Goal: Task Accomplishment & Management: Use online tool/utility

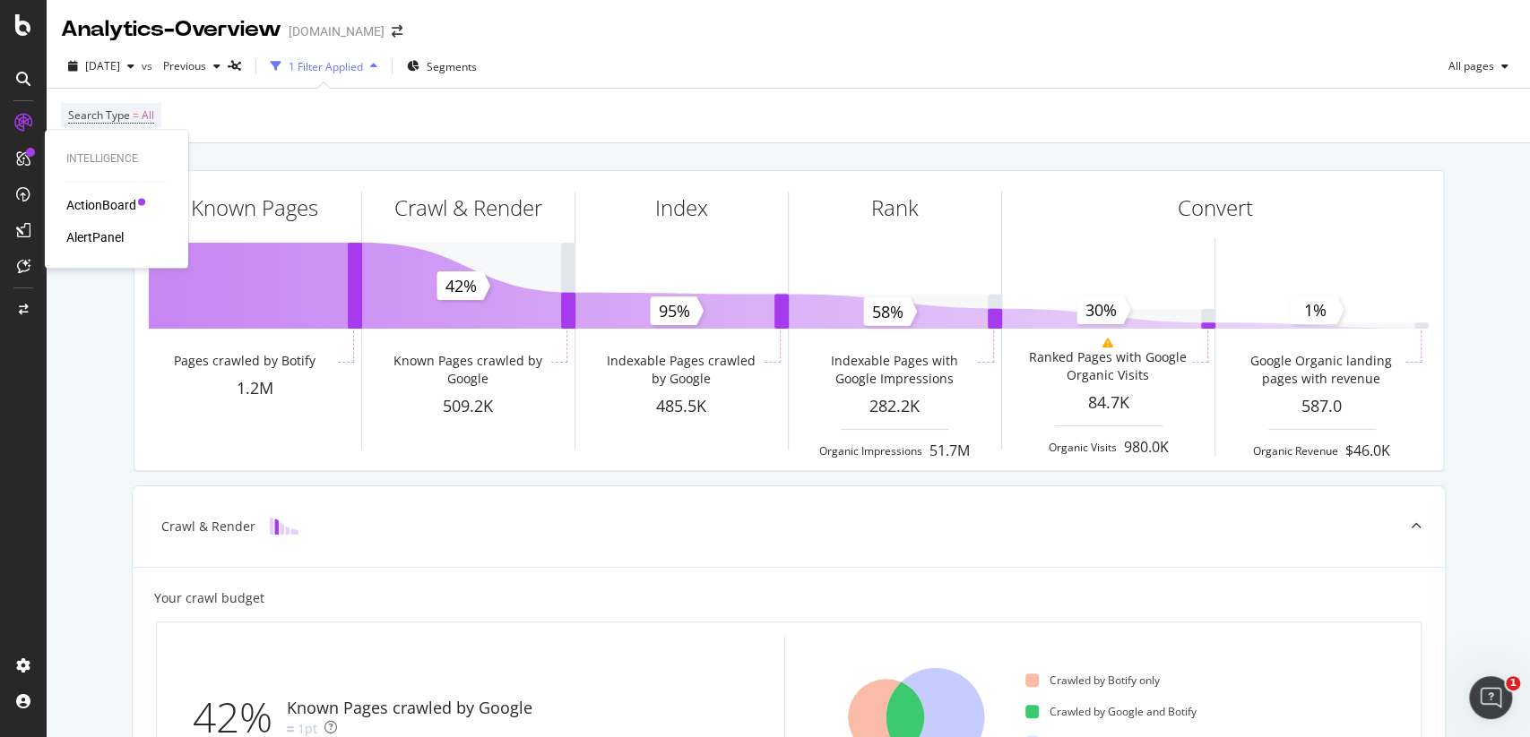
scroll to position [519, 0]
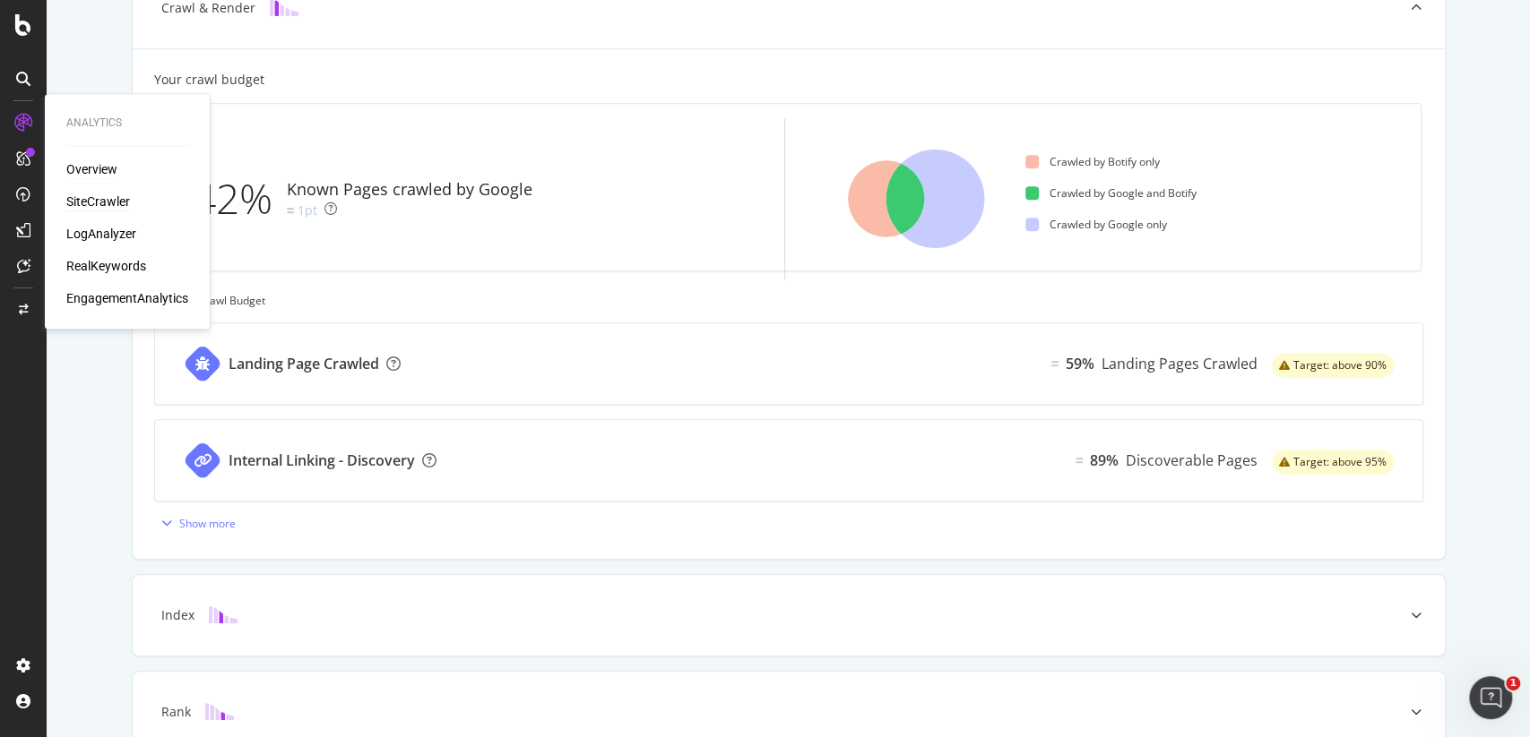
click at [93, 200] on div "SiteCrawler" at bounding box center [98, 202] width 64 height 18
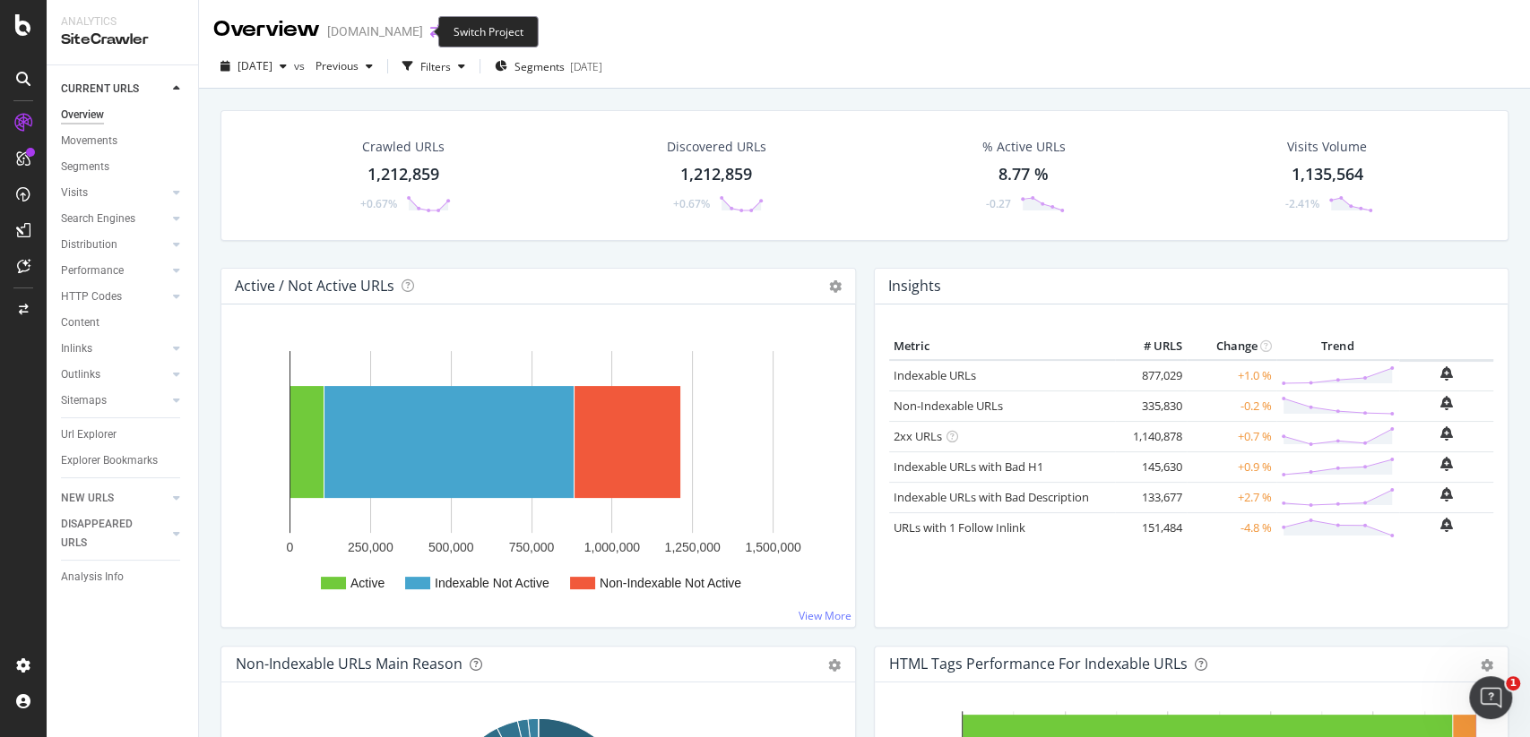
click at [430, 30] on icon "arrow-right-arrow-left" at bounding box center [435, 31] width 11 height 13
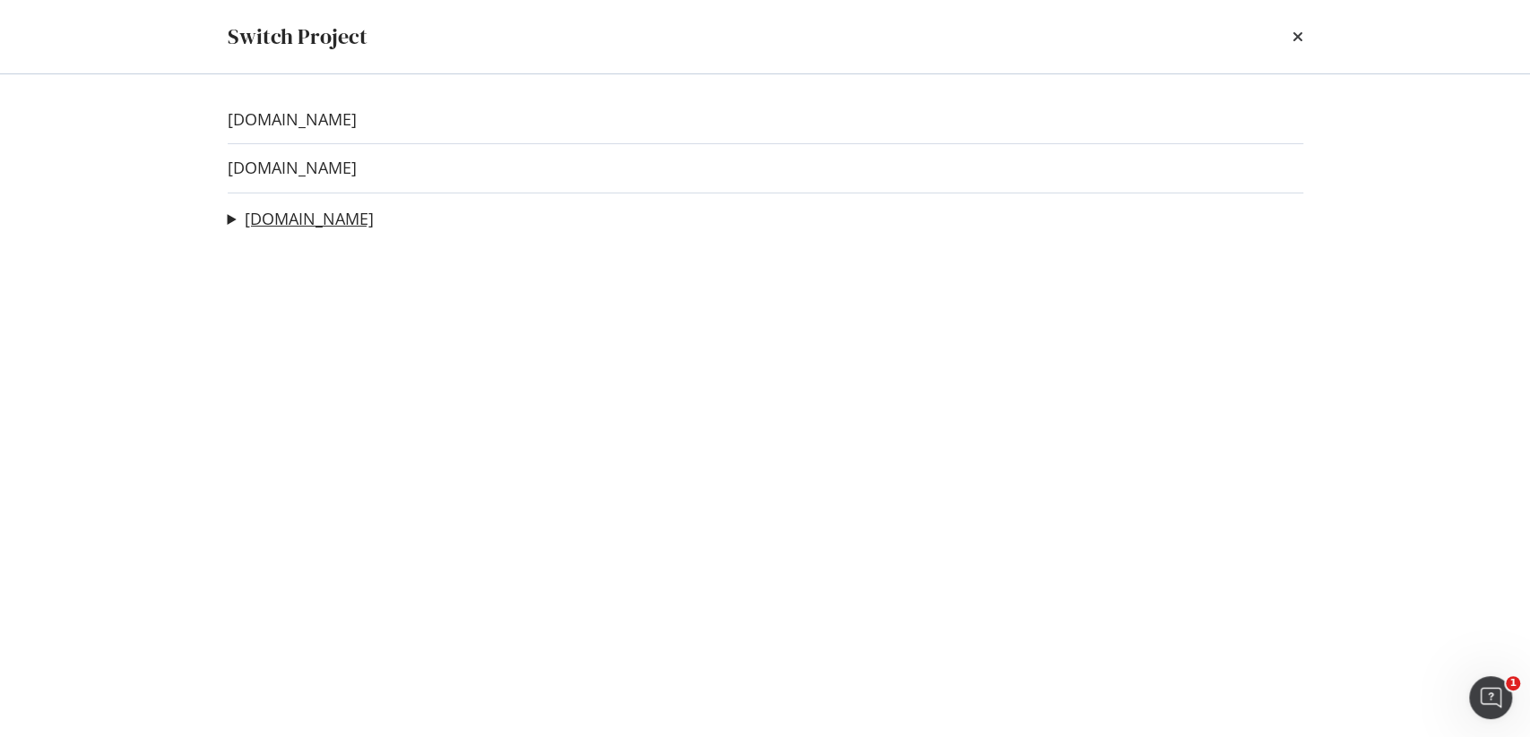
click at [302, 217] on link "[DOMAIN_NAME]" at bounding box center [309, 219] width 129 height 19
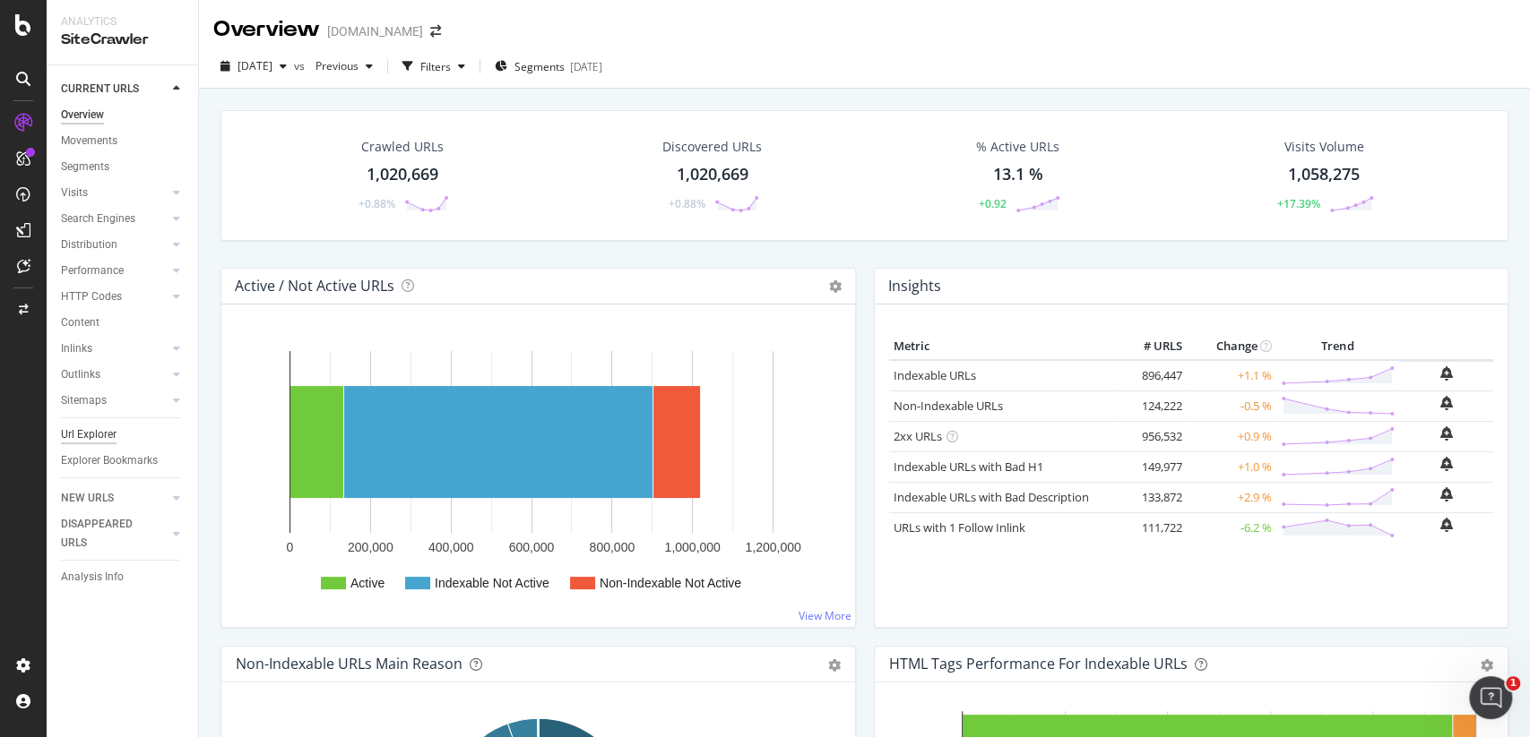
click at [98, 436] on div "Url Explorer" at bounding box center [89, 435] width 56 height 19
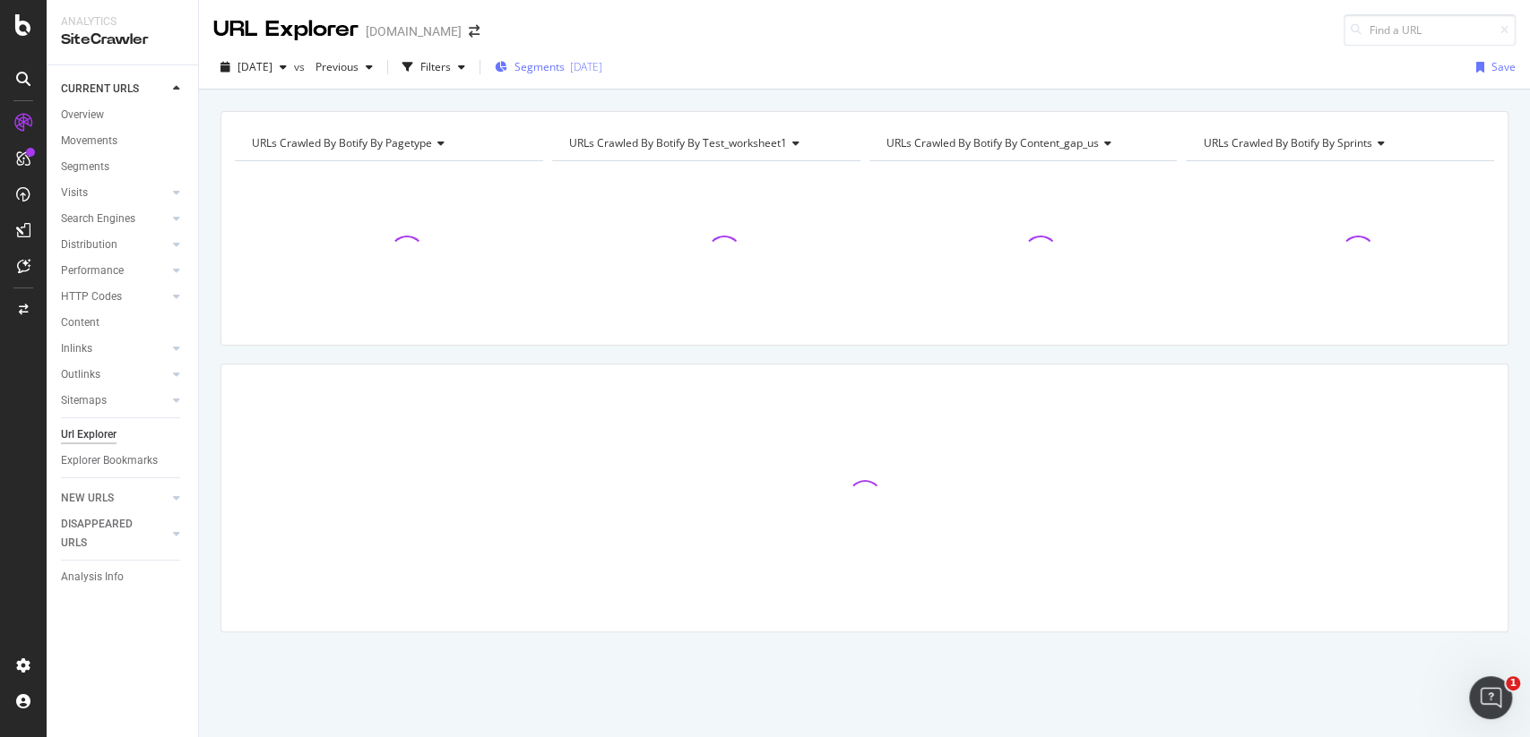
click at [565, 67] on span "Segments" at bounding box center [539, 66] width 50 height 15
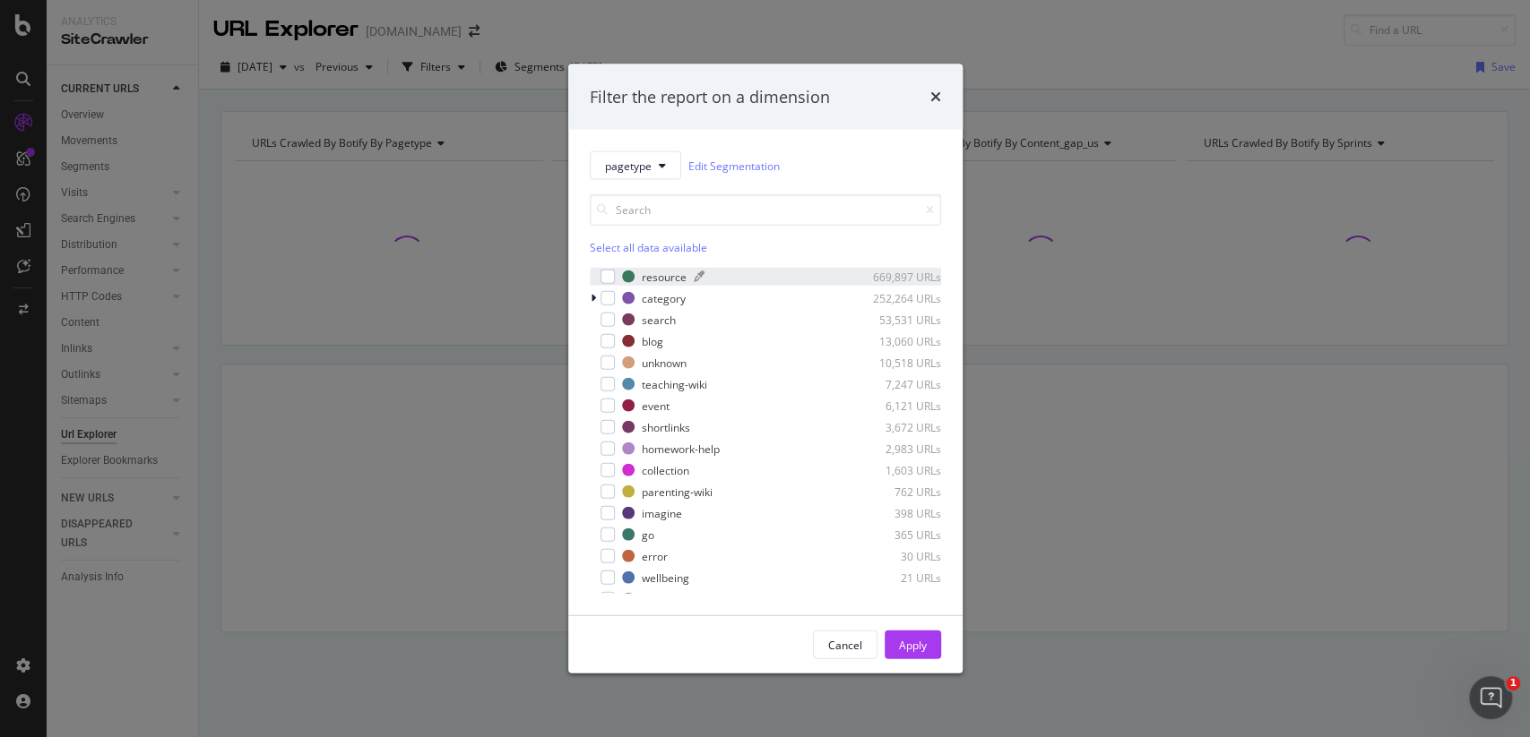
click at [656, 281] on div "resource" at bounding box center [664, 276] width 45 height 15
click at [916, 642] on div "Apply" at bounding box center [913, 644] width 28 height 15
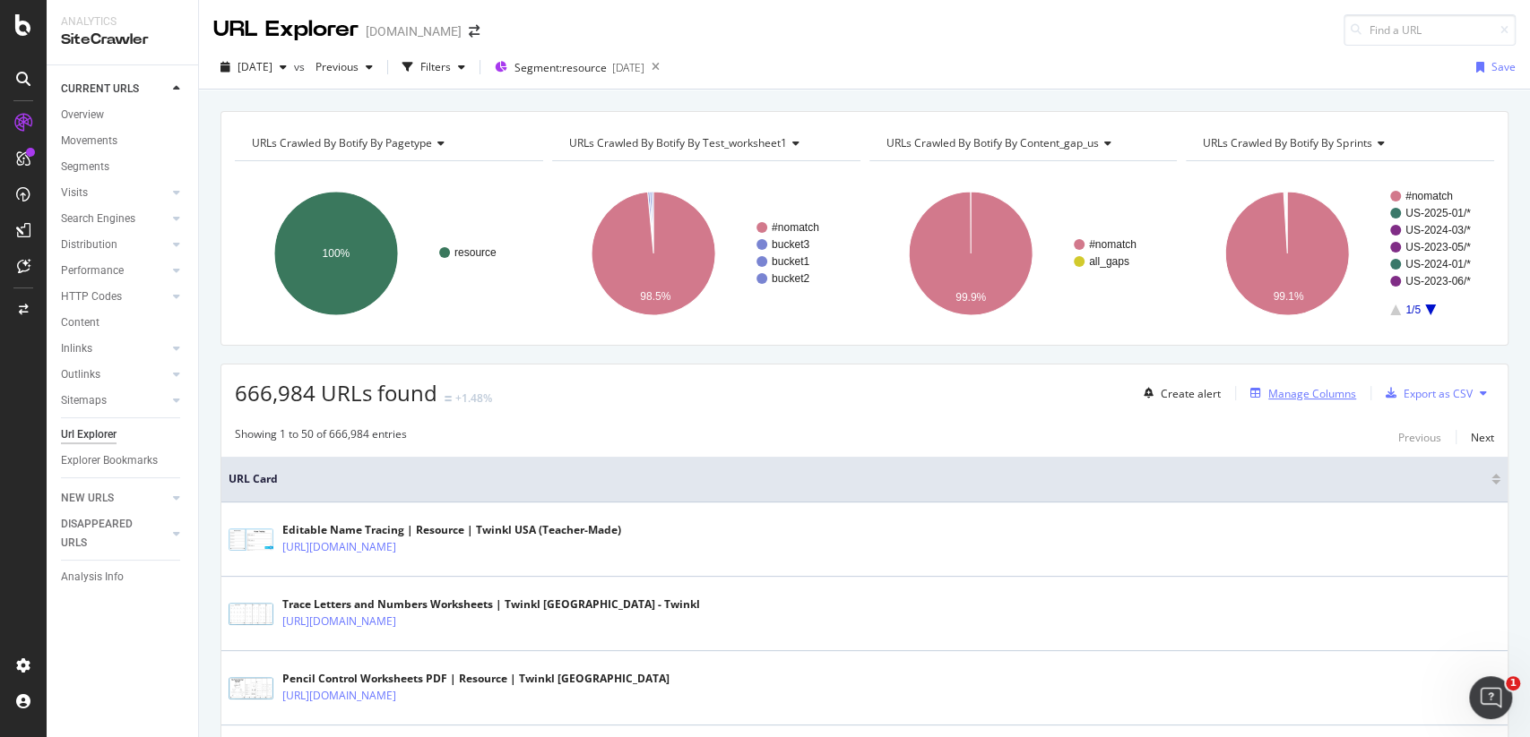
click at [1272, 400] on div "Manage Columns" at bounding box center [1299, 394] width 113 height 20
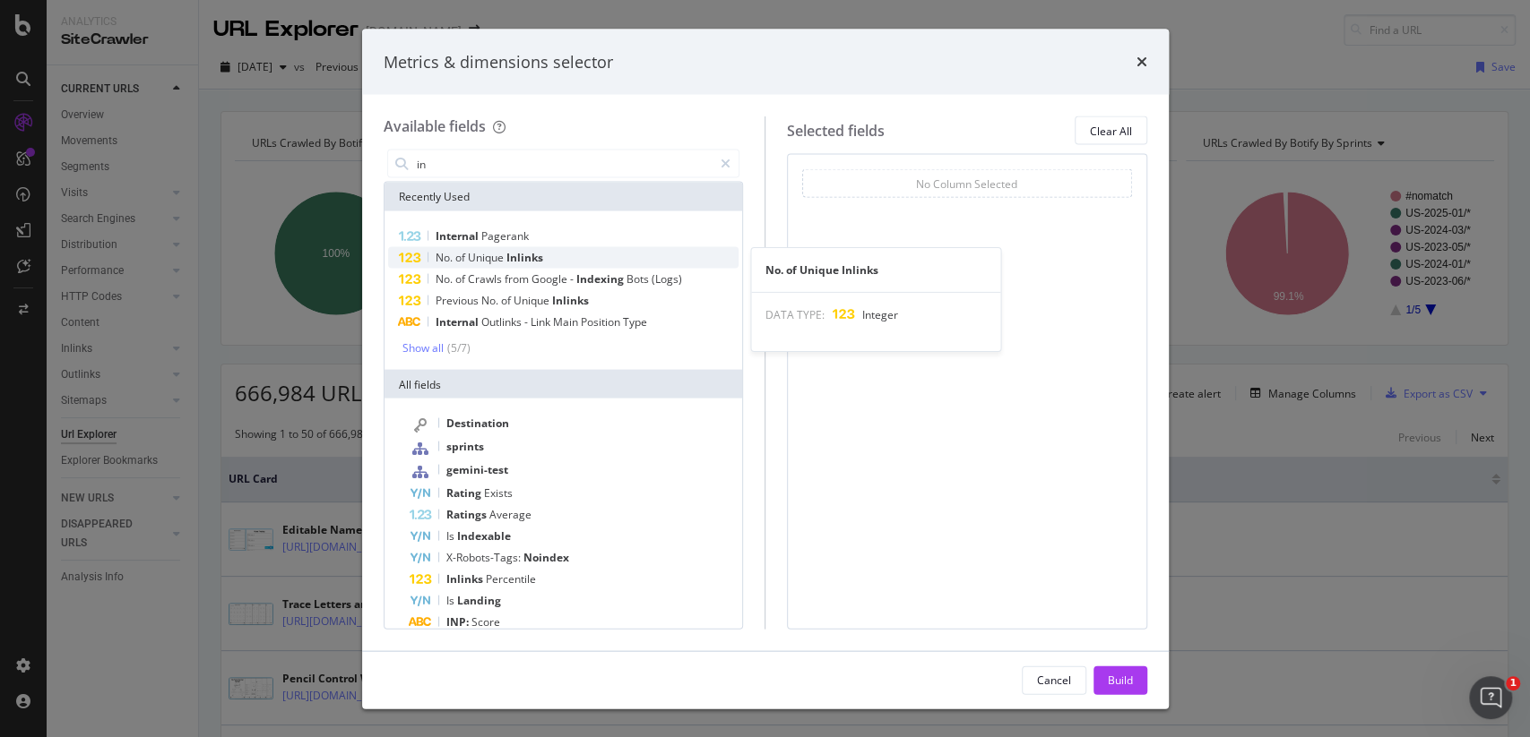
type input "in"
click at [548, 259] on div "No. of Unique Inlinks" at bounding box center [563, 258] width 351 height 22
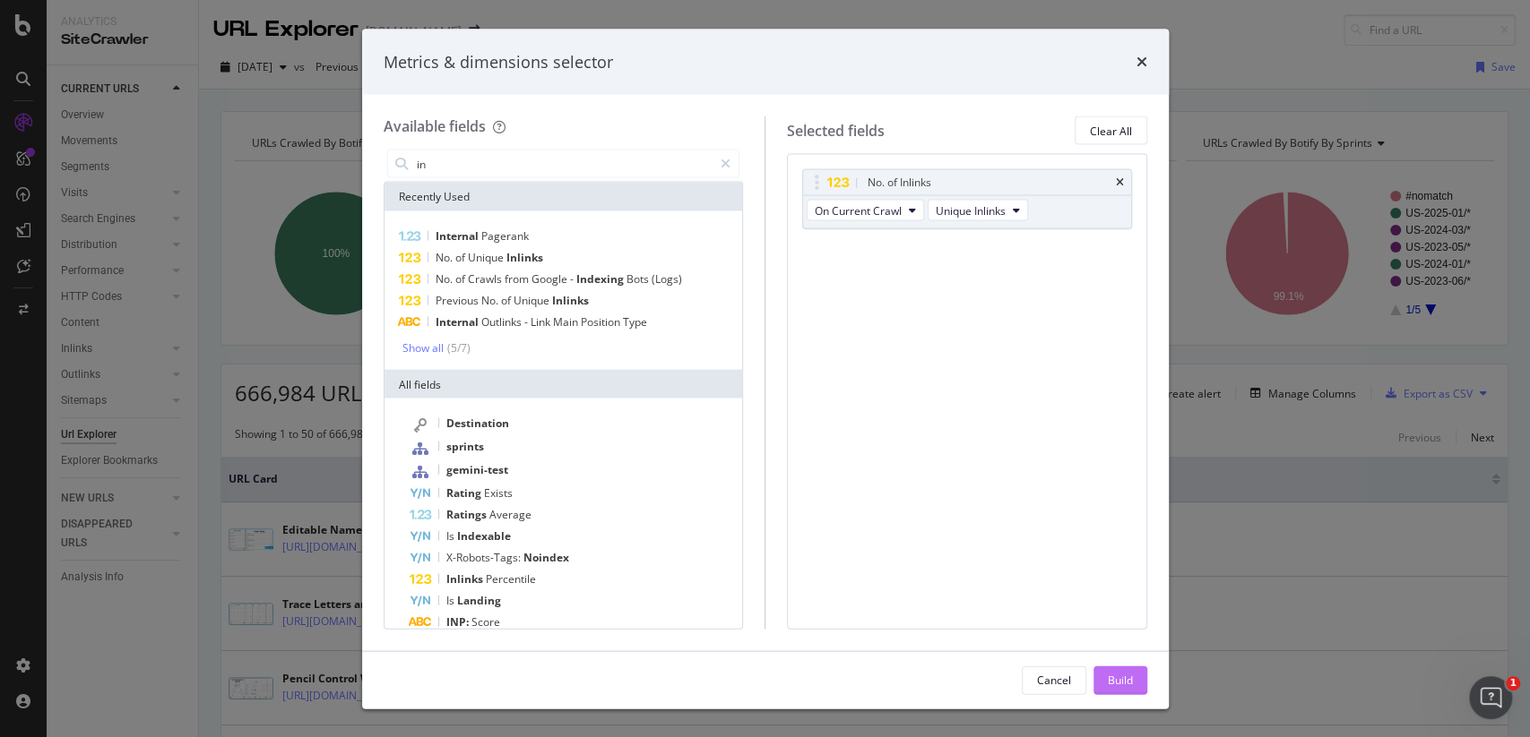
click at [1104, 688] on button "Build" at bounding box center [1120, 680] width 54 height 29
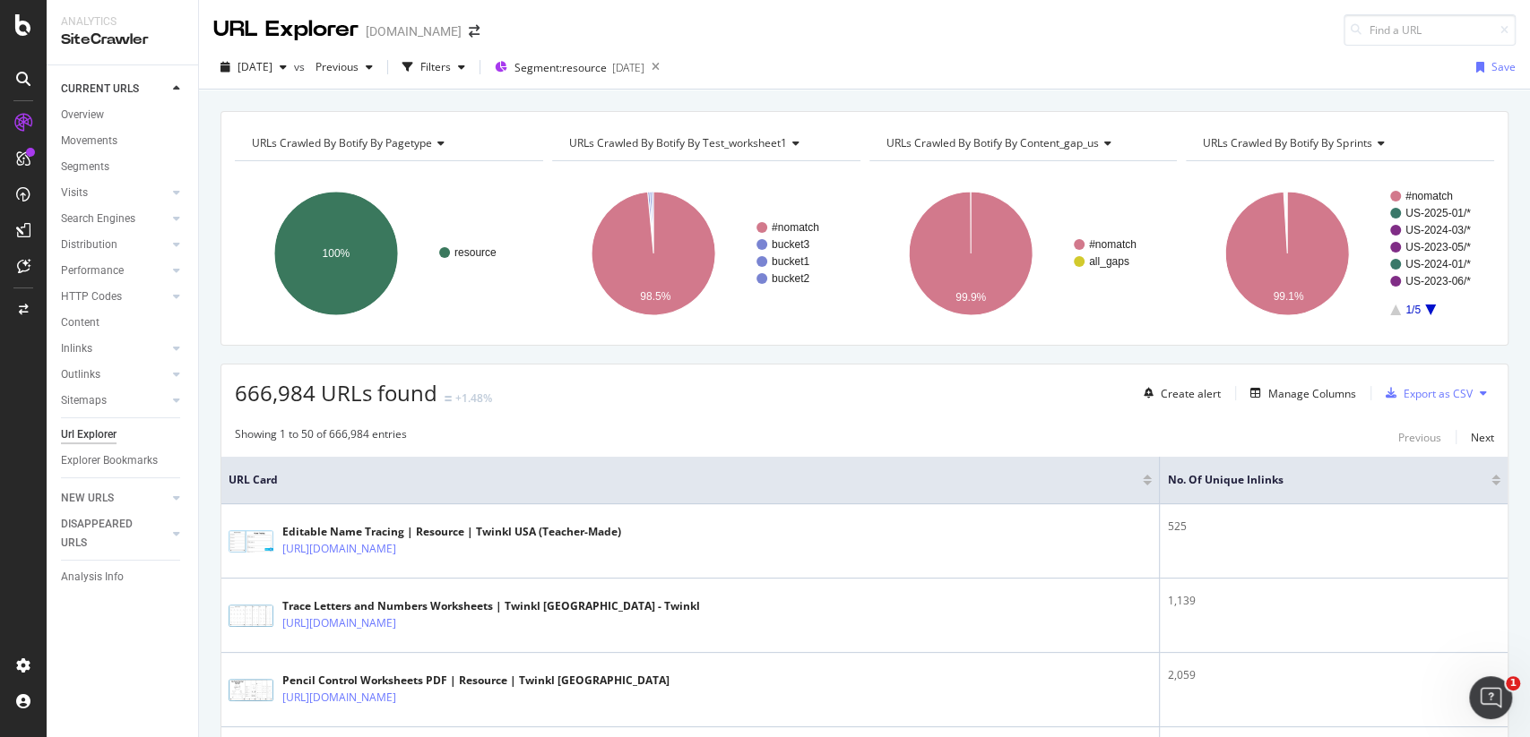
click at [1496, 485] on div "No. of Unique Inlinks" at bounding box center [1333, 480] width 333 height 18
click at [1495, 481] on div at bounding box center [1495, 483] width 9 height 4
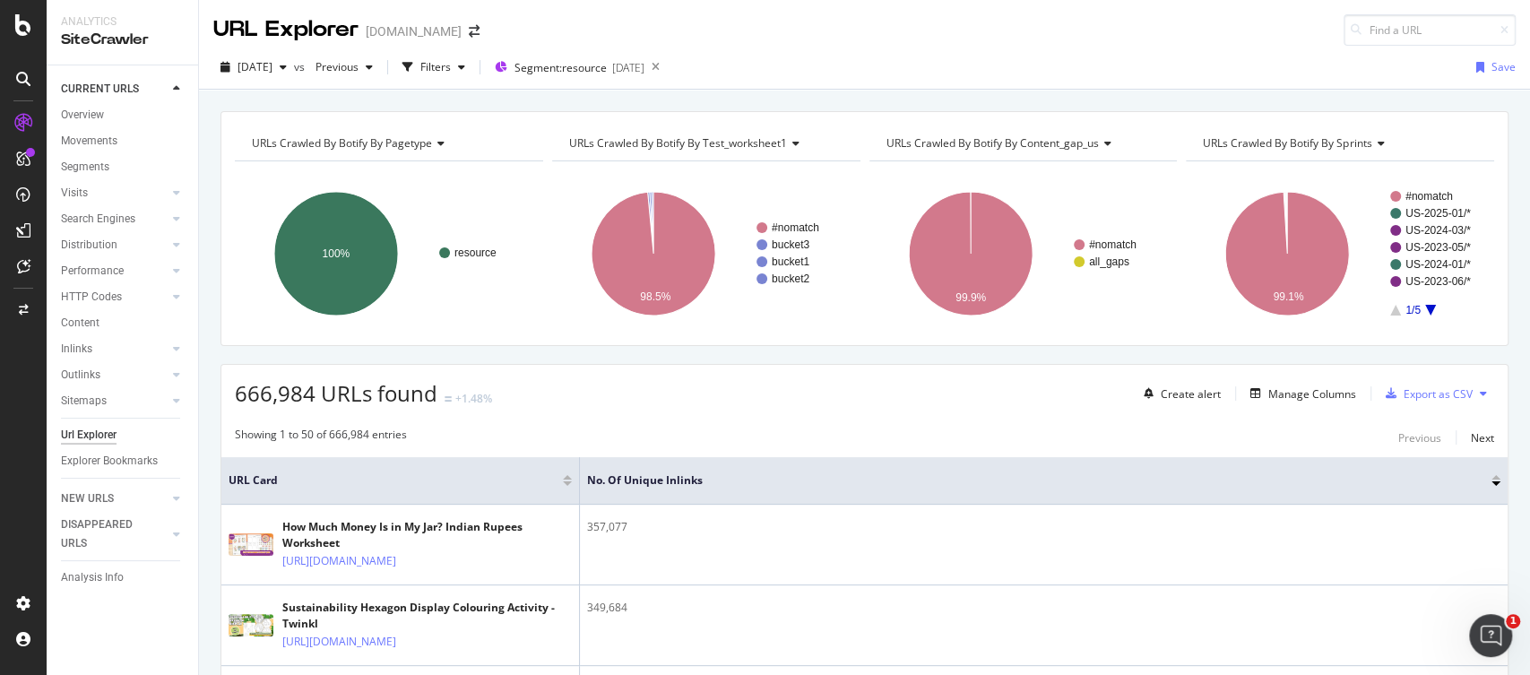
scroll to position [237, 0]
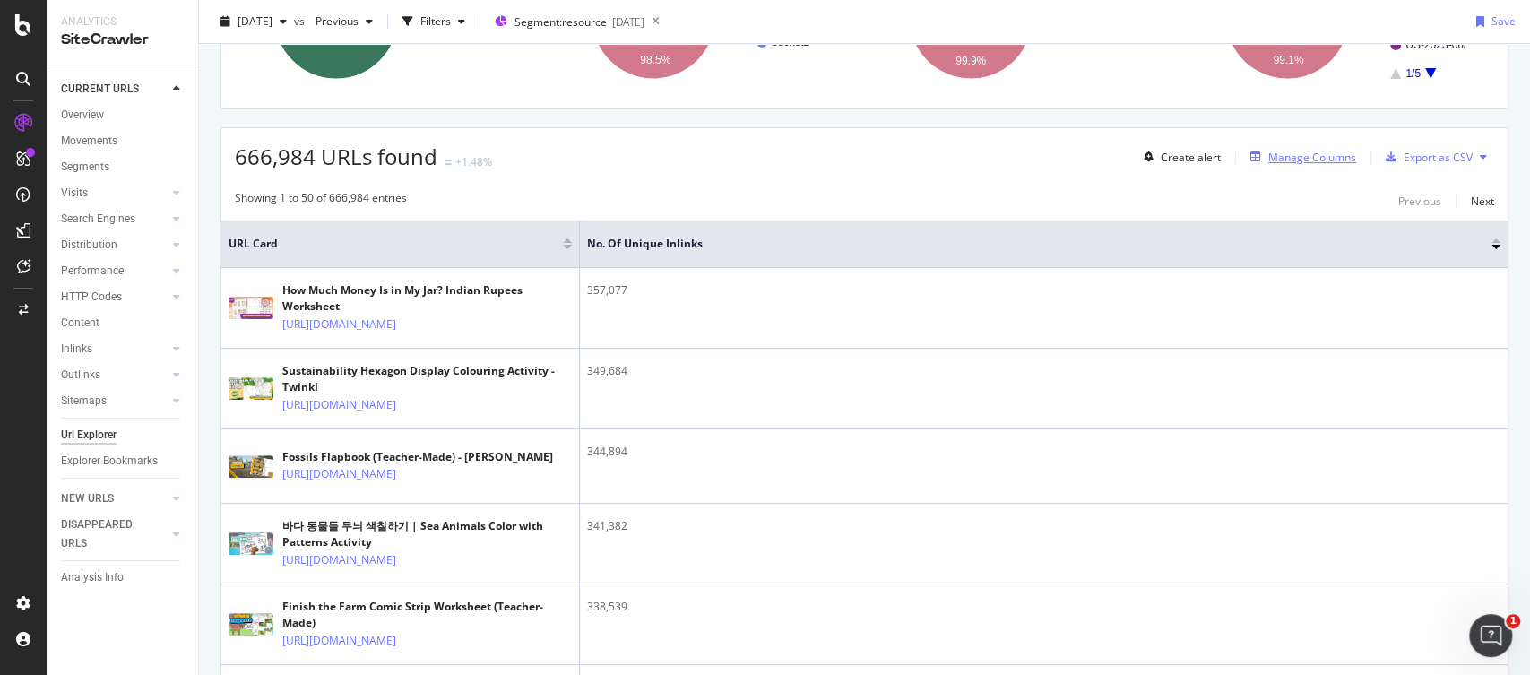
click at [1298, 157] on div "Manage Columns" at bounding box center [1312, 157] width 88 height 15
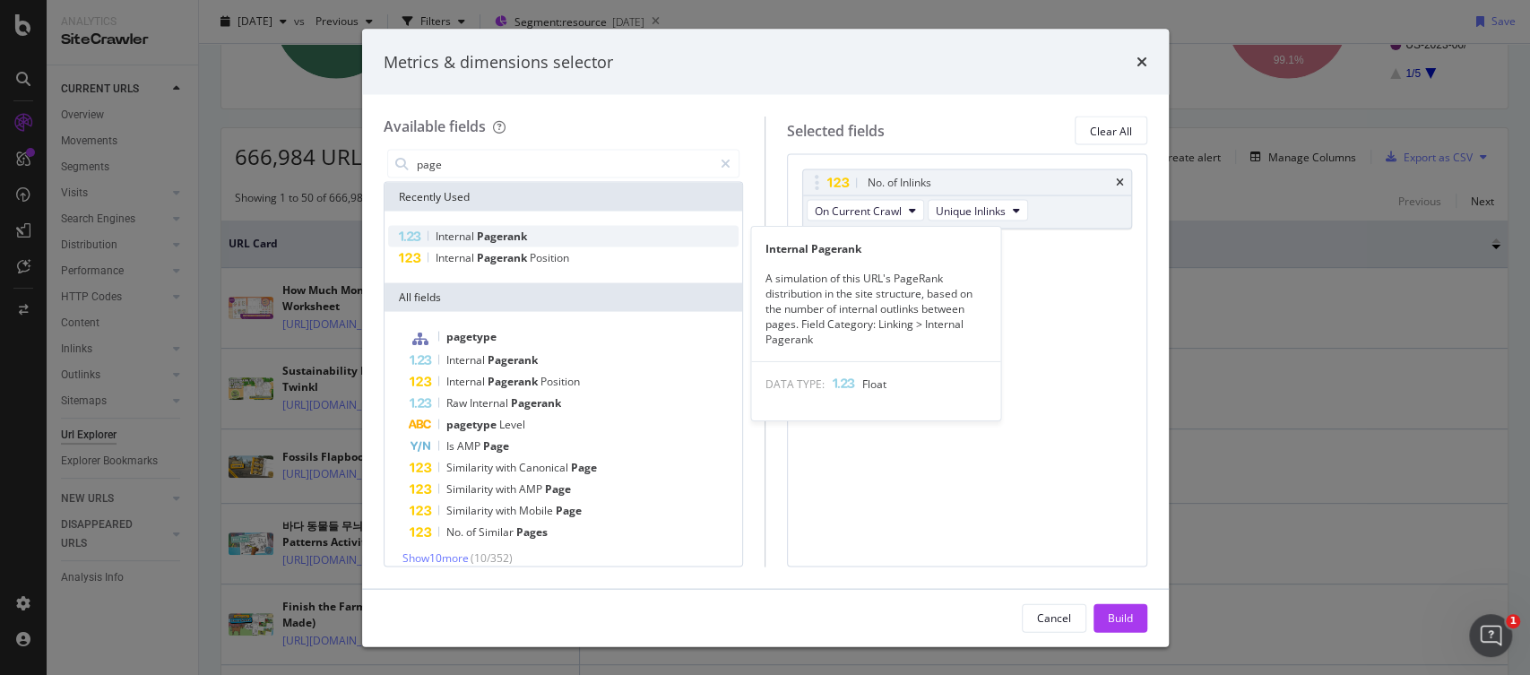
type input "page"
click at [510, 235] on span "Pagerank" at bounding box center [502, 236] width 50 height 15
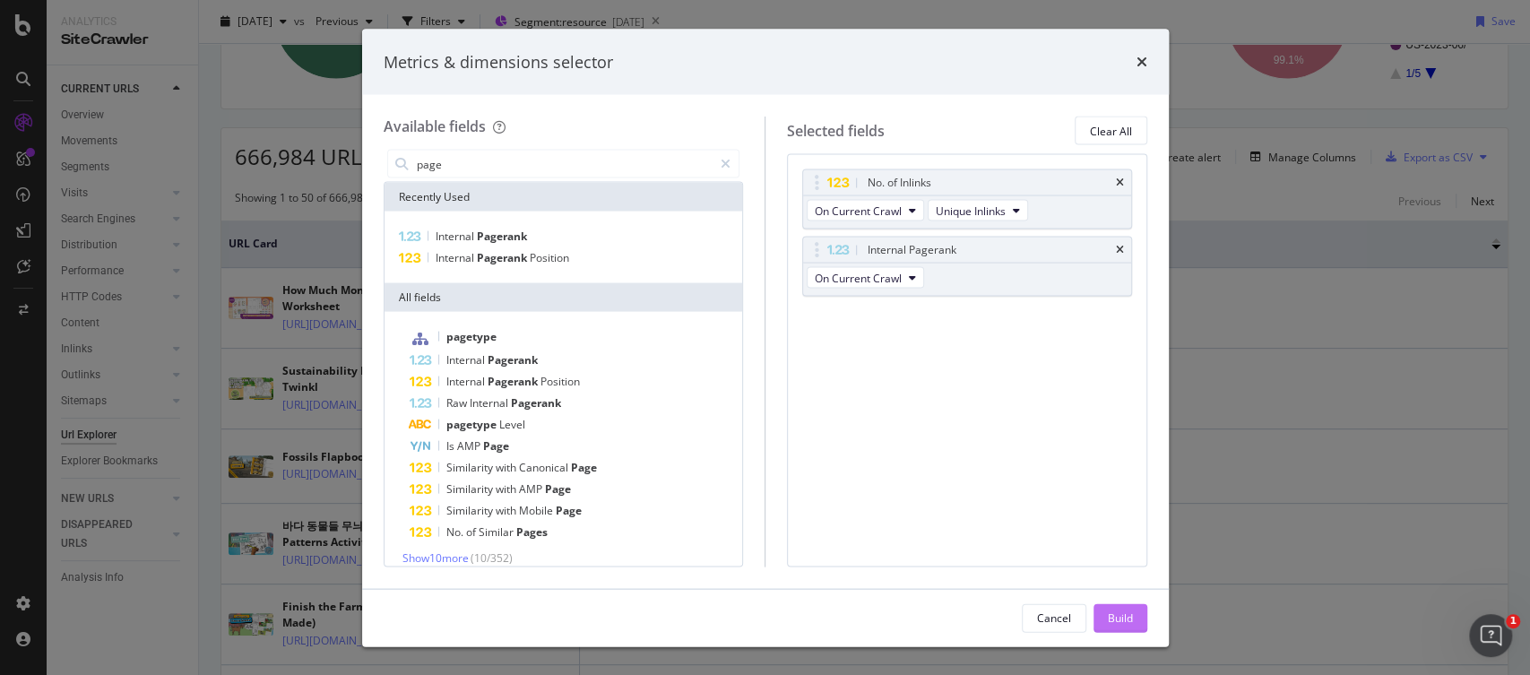
click at [1113, 618] on div "Build" at bounding box center [1120, 616] width 25 height 15
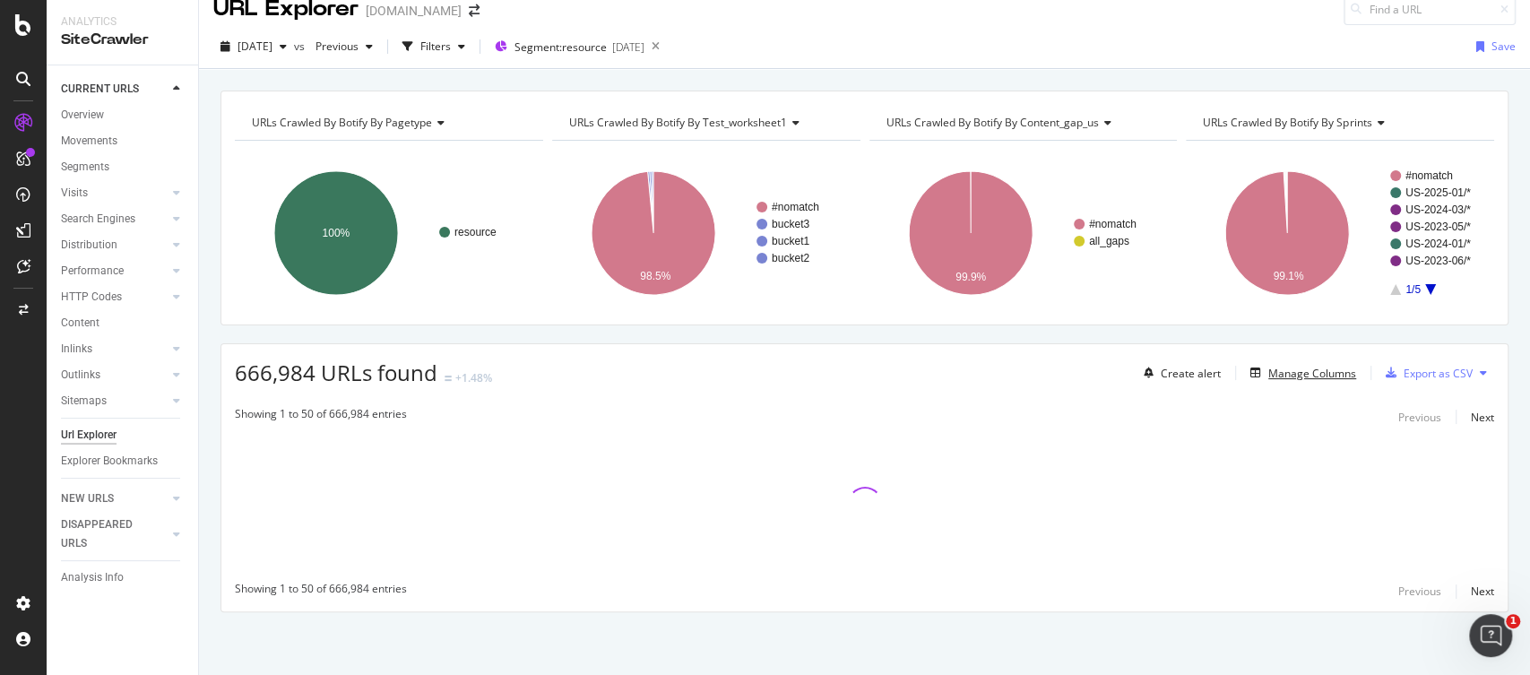
scroll to position [19, 0]
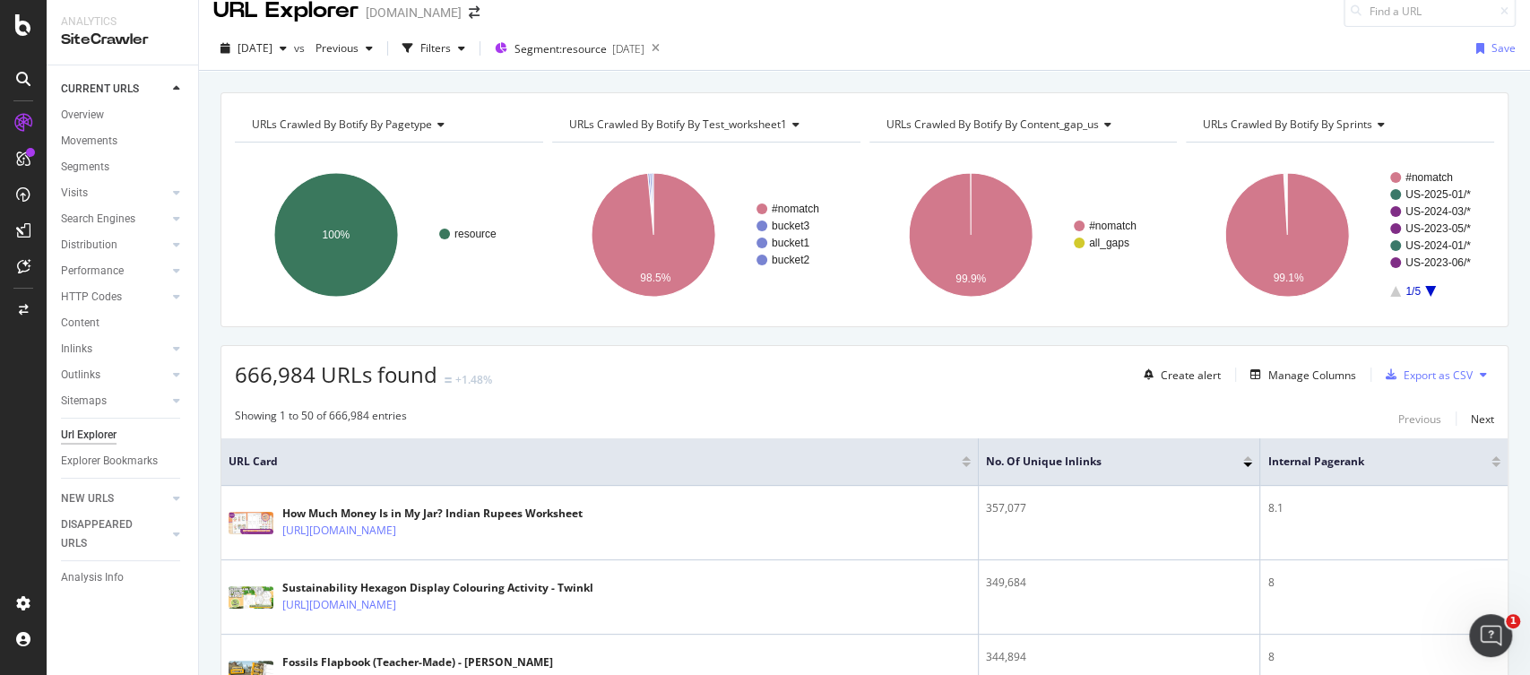
click at [1496, 464] on div at bounding box center [1495, 464] width 9 height 4
